Goal: Transaction & Acquisition: Purchase product/service

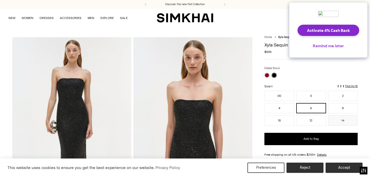
click at [323, 48] on button "Remind me later" at bounding box center [329, 45] width 40 height 11
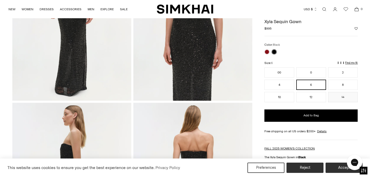
scroll to position [27, 0]
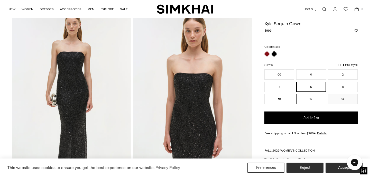
click at [312, 101] on button "12" at bounding box center [311, 99] width 30 height 10
click at [345, 101] on button "14" at bounding box center [343, 99] width 30 height 10
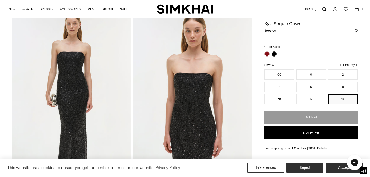
click at [323, 10] on icon "Open search modal" at bounding box center [325, 9] width 6 height 4
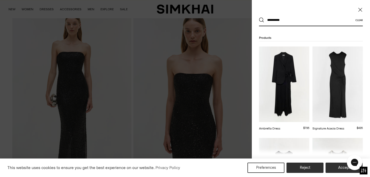
type input "**********"
click at [262, 20] on button "Search" at bounding box center [261, 19] width 5 height 5
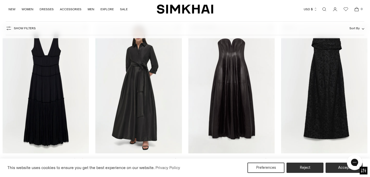
scroll to position [233, 0]
click at [0, 0] on img "Mandi Gown" at bounding box center [0, 0] width 0 height 0
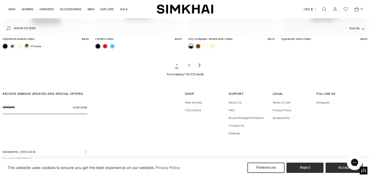
scroll to position [662, 0]
